Goal: Information Seeking & Learning: Check status

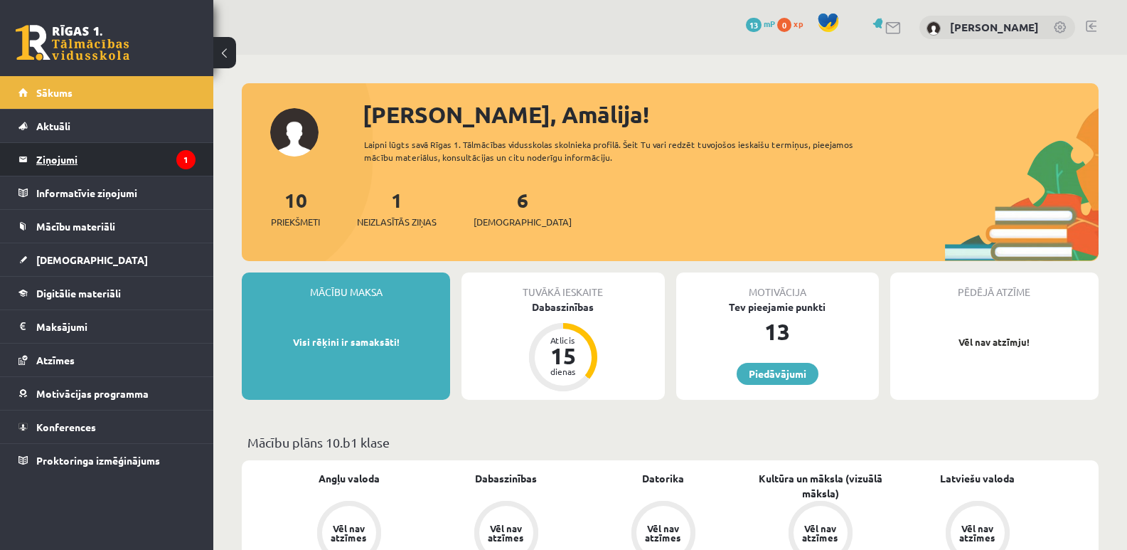
click at [68, 149] on legend "Ziņojumi 1" at bounding box center [115, 159] width 159 height 33
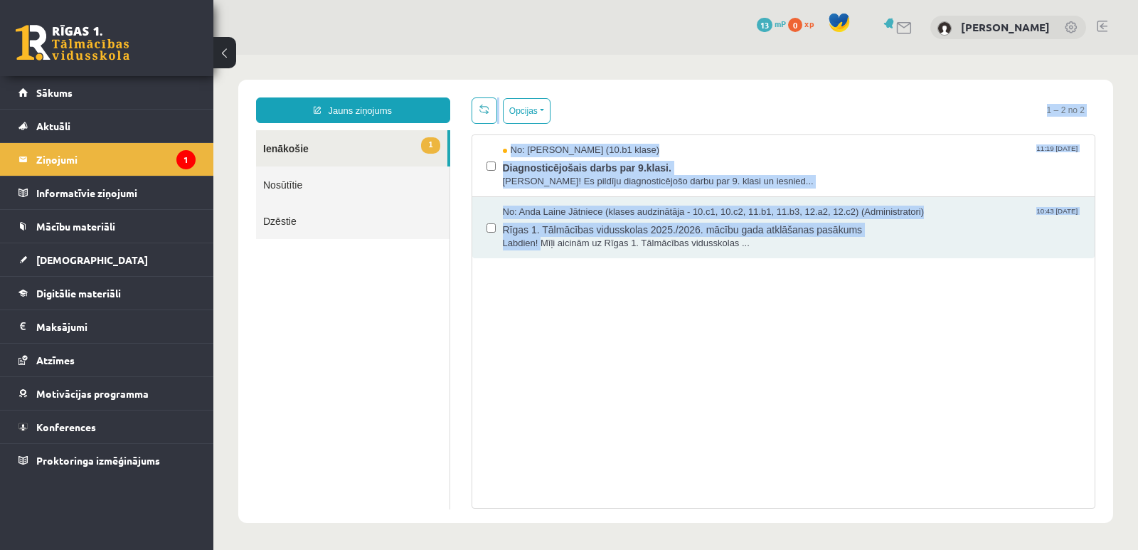
click at [570, 55] on html "Jauns ziņojums 1 Ienākošie Nosūtītie Dzēstie * ********* ********* ******* Opci…" at bounding box center [675, 301] width 924 height 493
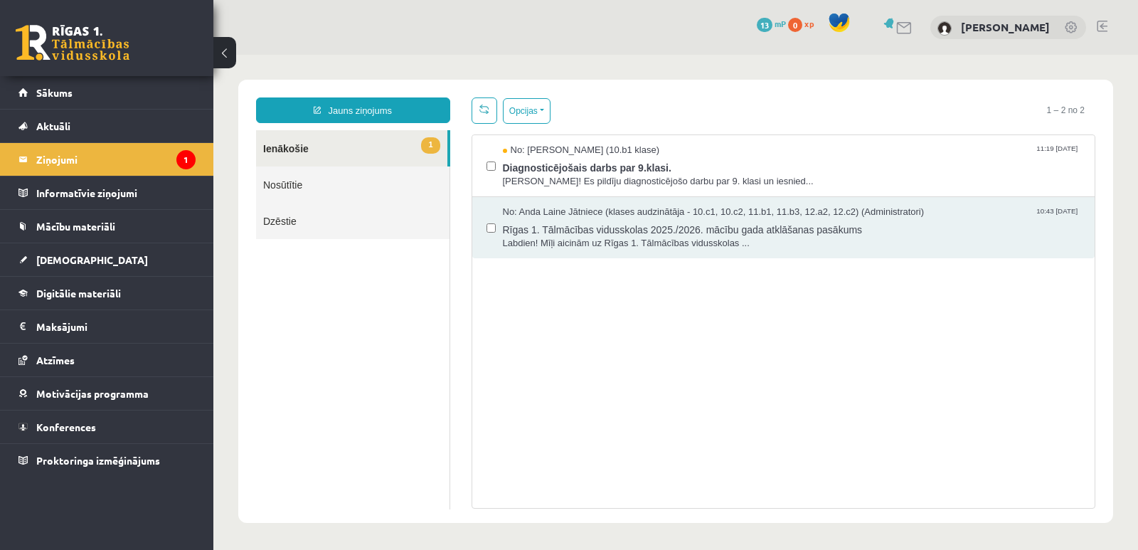
click at [585, 263] on div "No: Līva Grosa (10.b1 klase) 11:19 01/09/2025 Diagnosticējošais darbs par 9.kla…" at bounding box center [783, 321] width 624 height 374
click at [53, 83] on link "Sākums" at bounding box center [106, 92] width 177 height 33
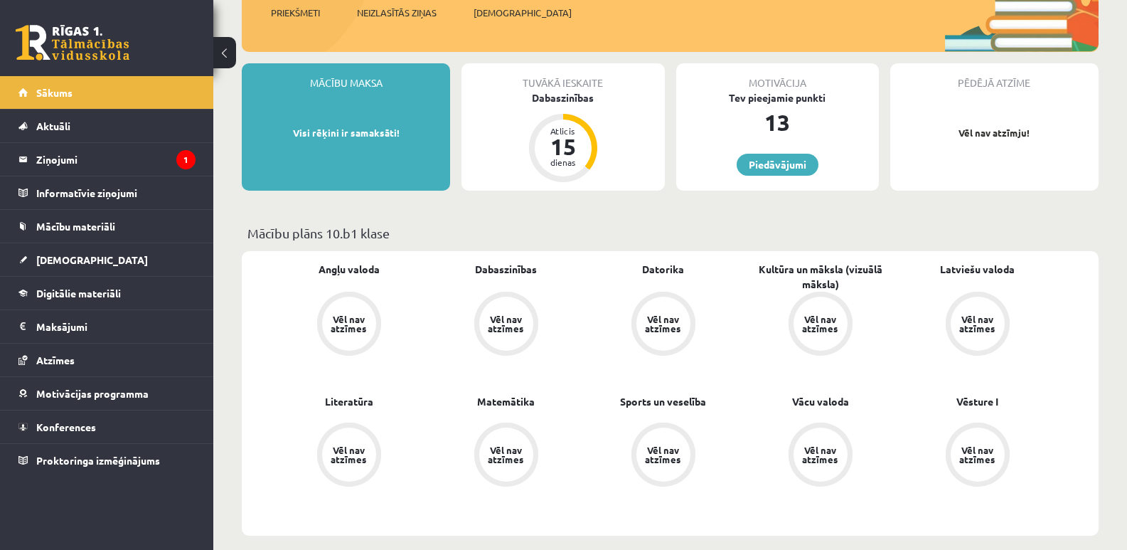
scroll to position [213, 0]
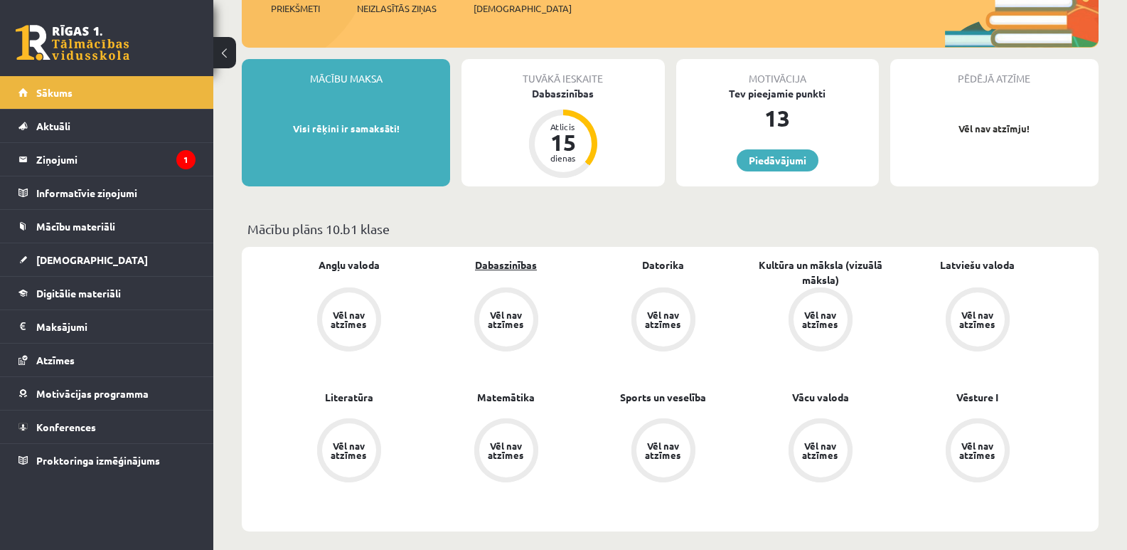
click at [522, 265] on link "Dabaszinības" at bounding box center [506, 264] width 62 height 15
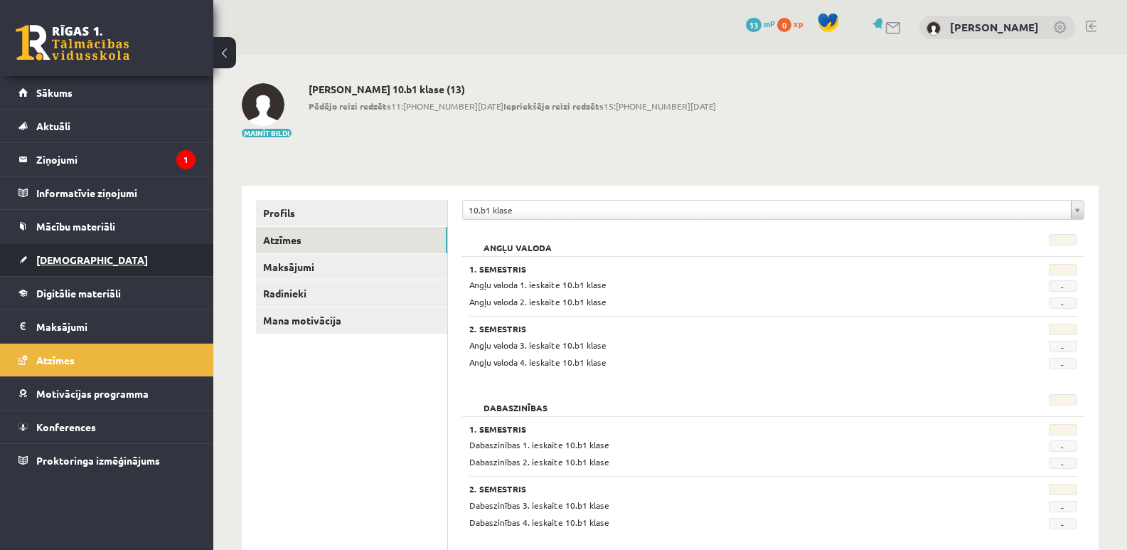
click at [73, 254] on span "[DEMOGRAPHIC_DATA]" at bounding box center [92, 259] width 112 height 13
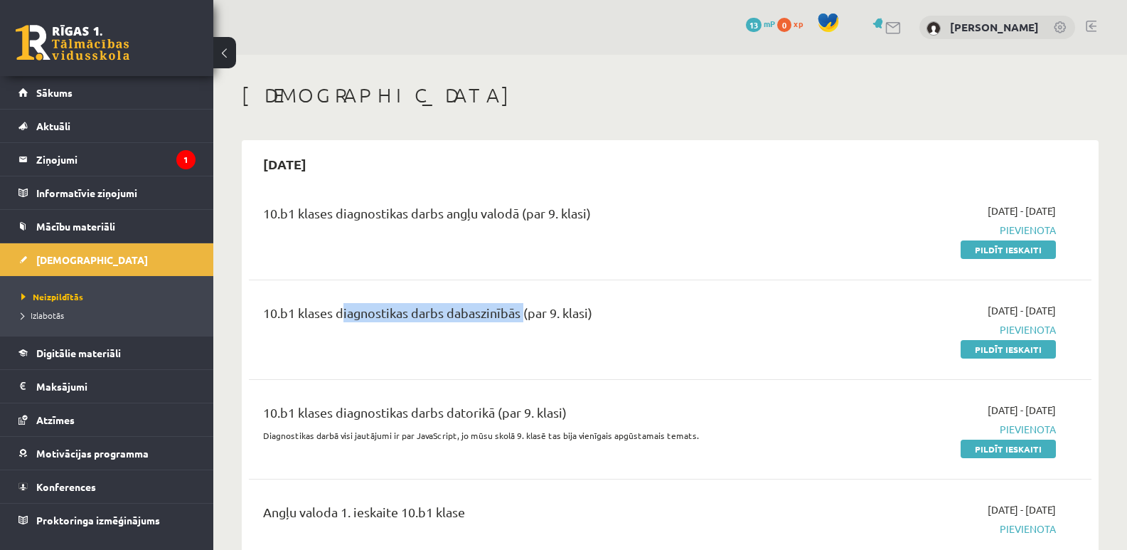
drag, startPoint x: 336, startPoint y: 309, endPoint x: 512, endPoint y: 310, distance: 176.4
click at [519, 308] on div "10.b1 klases diagnostikas darbs dabaszinībās (par 9. klasi)" at bounding box center [523, 316] width 521 height 26
copy div "diagnostikas darbs dabaszinībā"
click at [608, 264] on div "10.b1 klases diagnostikas darbs angļu valodā (par 9. klasi) [DATE] - [DATE] [GE…" at bounding box center [670, 230] width 843 height 82
